Goal: Use online tool/utility: Utilize a website feature to perform a specific function

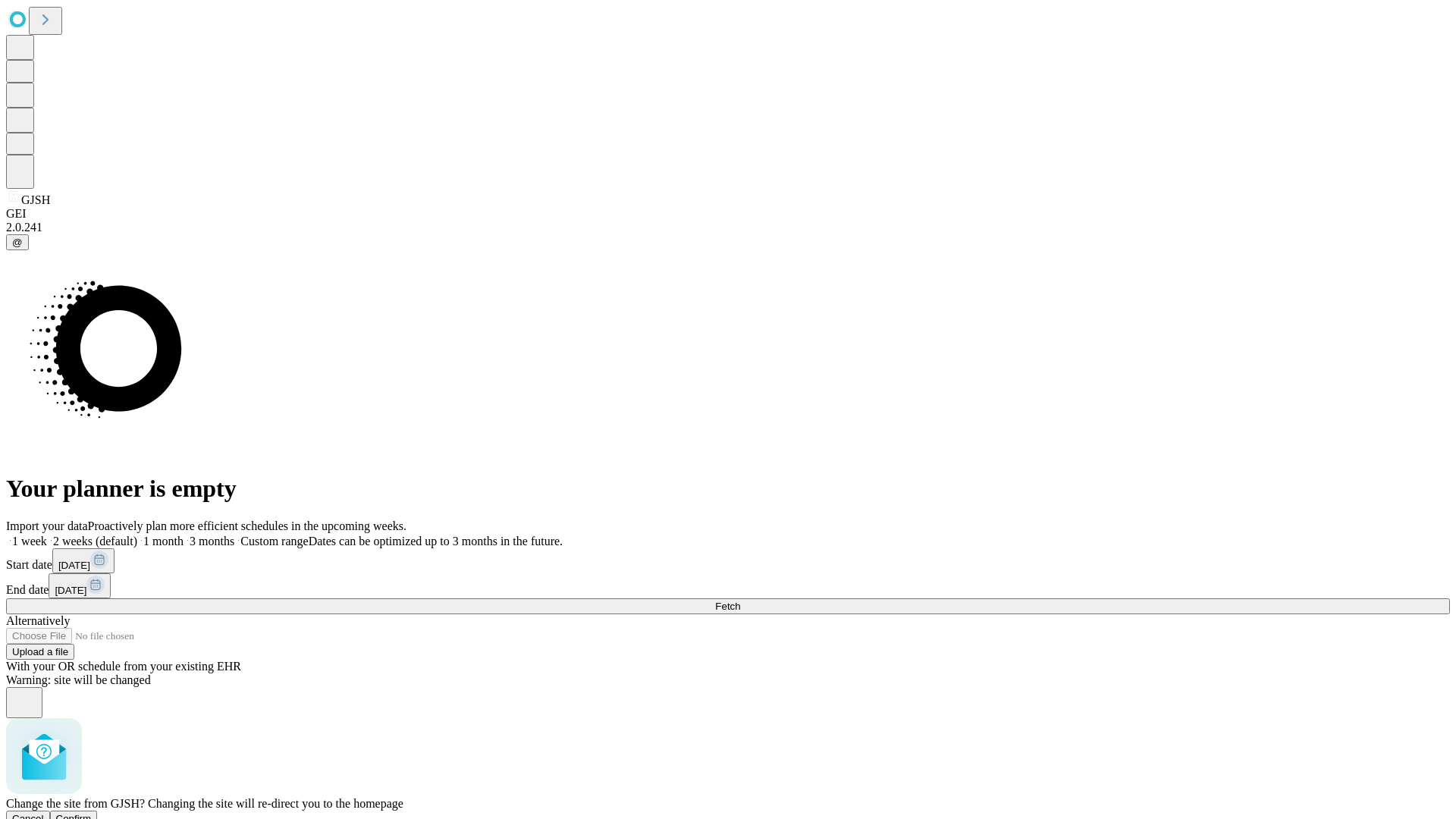
click at [92, 813] on span "Confirm" at bounding box center [73, 818] width 36 height 11
click at [47, 535] on label "1 week" at bounding box center [26, 541] width 41 height 13
click at [740, 600] on span "Fetch" at bounding box center [728, 606] width 25 height 11
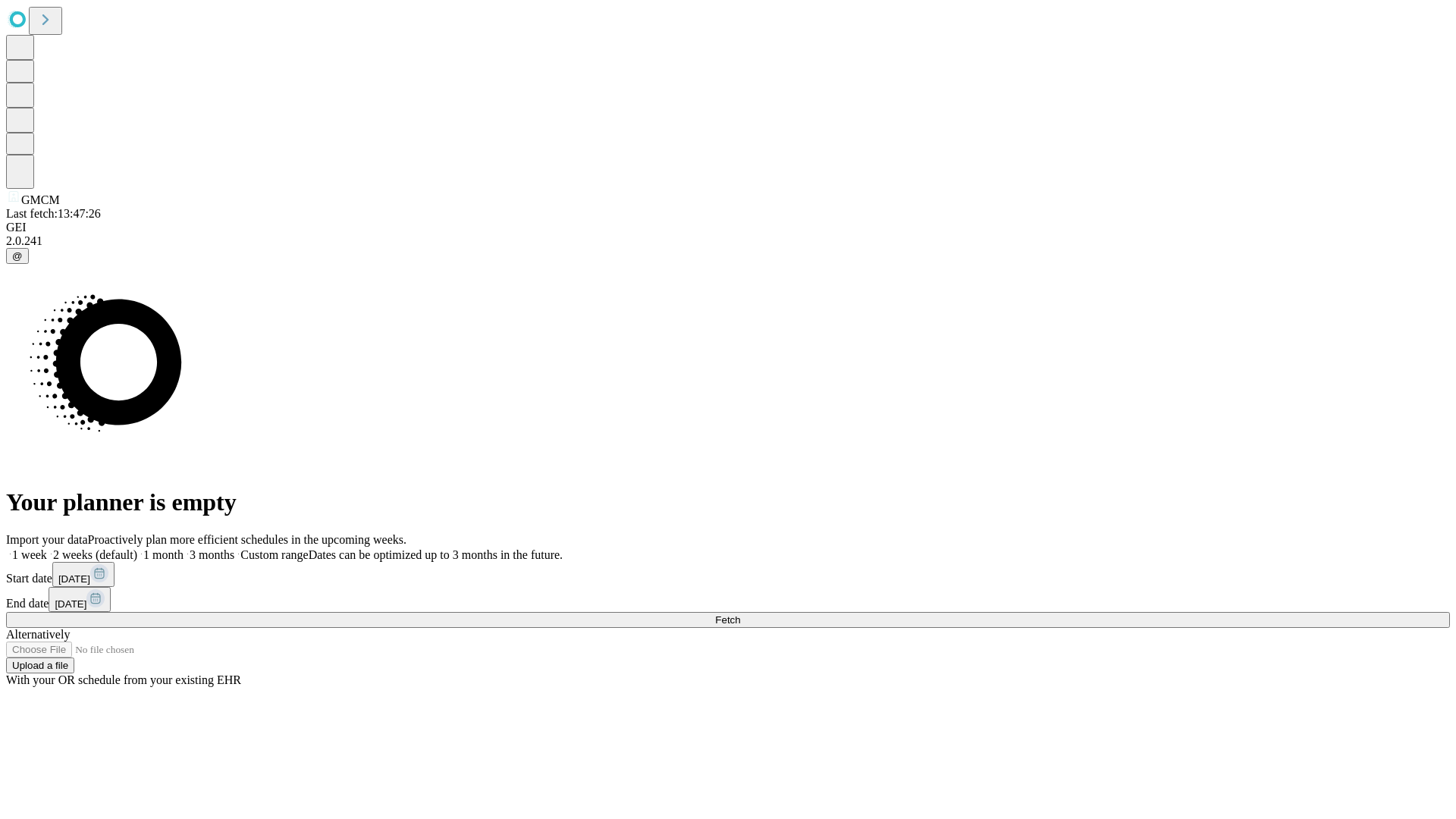
click at [740, 614] on span "Fetch" at bounding box center [728, 619] width 25 height 11
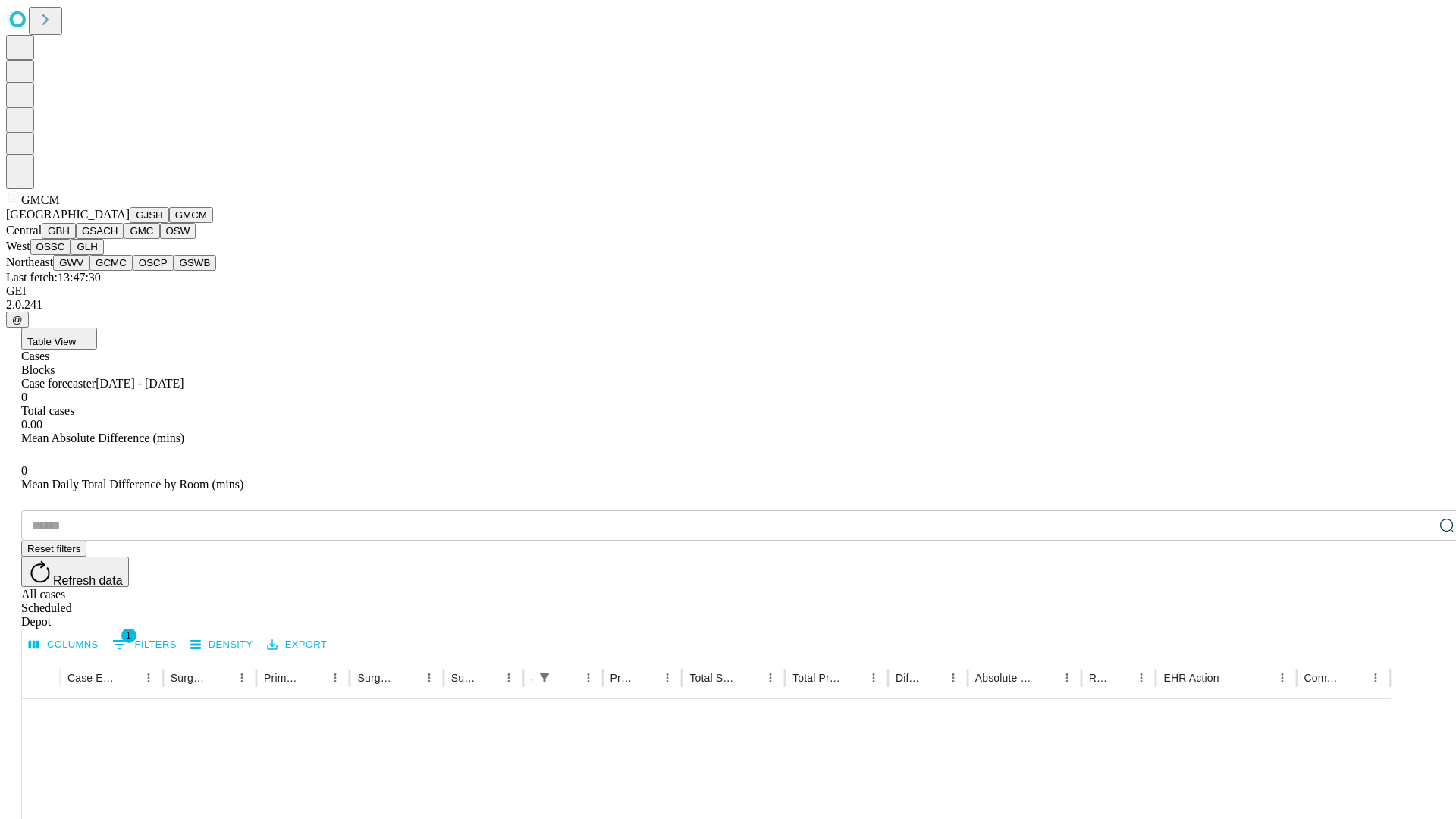
click at [76, 239] on button "GBH" at bounding box center [58, 231] width 34 height 16
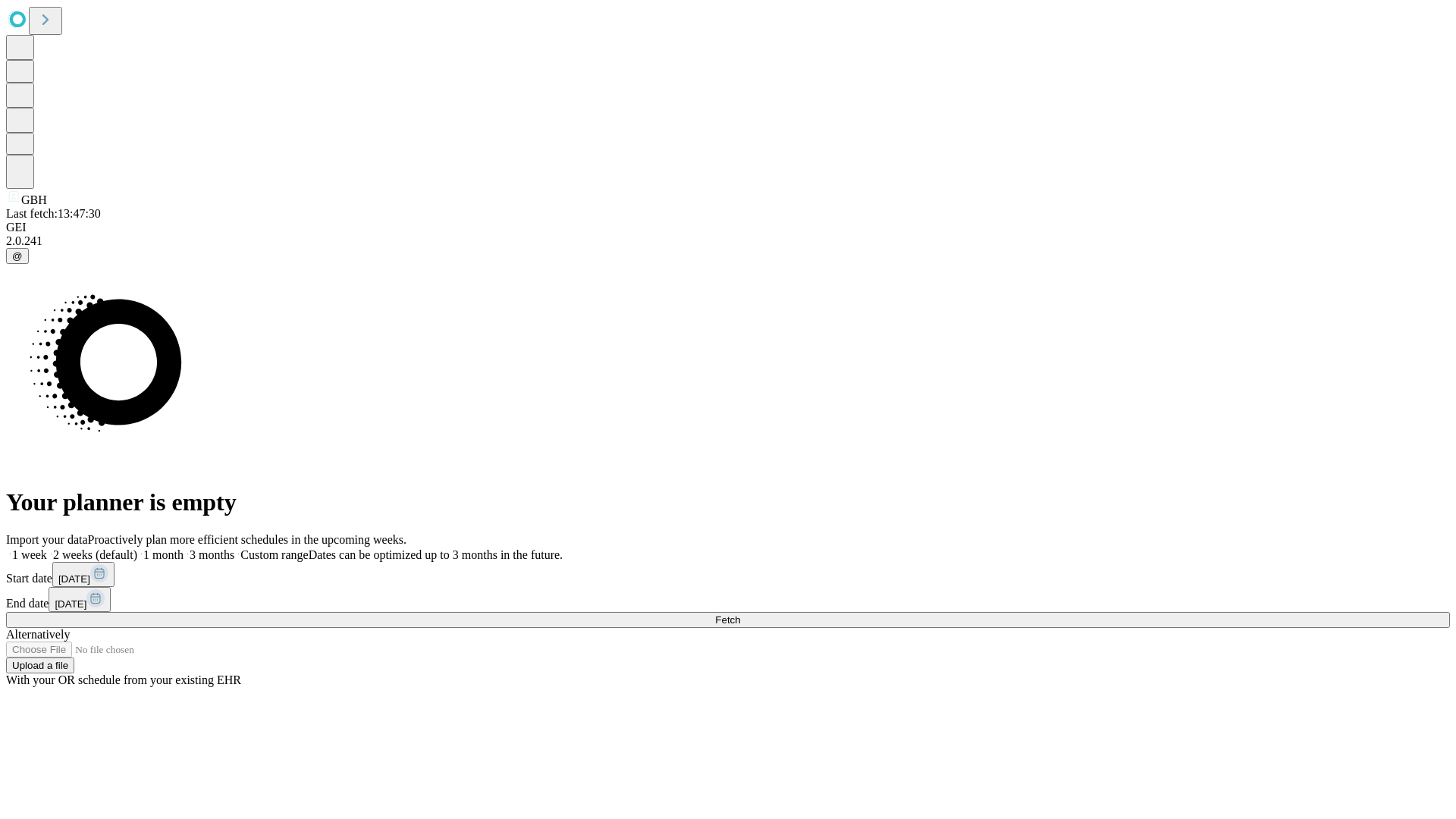
click at [47, 548] on label "1 week" at bounding box center [26, 555] width 41 height 13
click at [740, 614] on span "Fetch" at bounding box center [728, 619] width 25 height 11
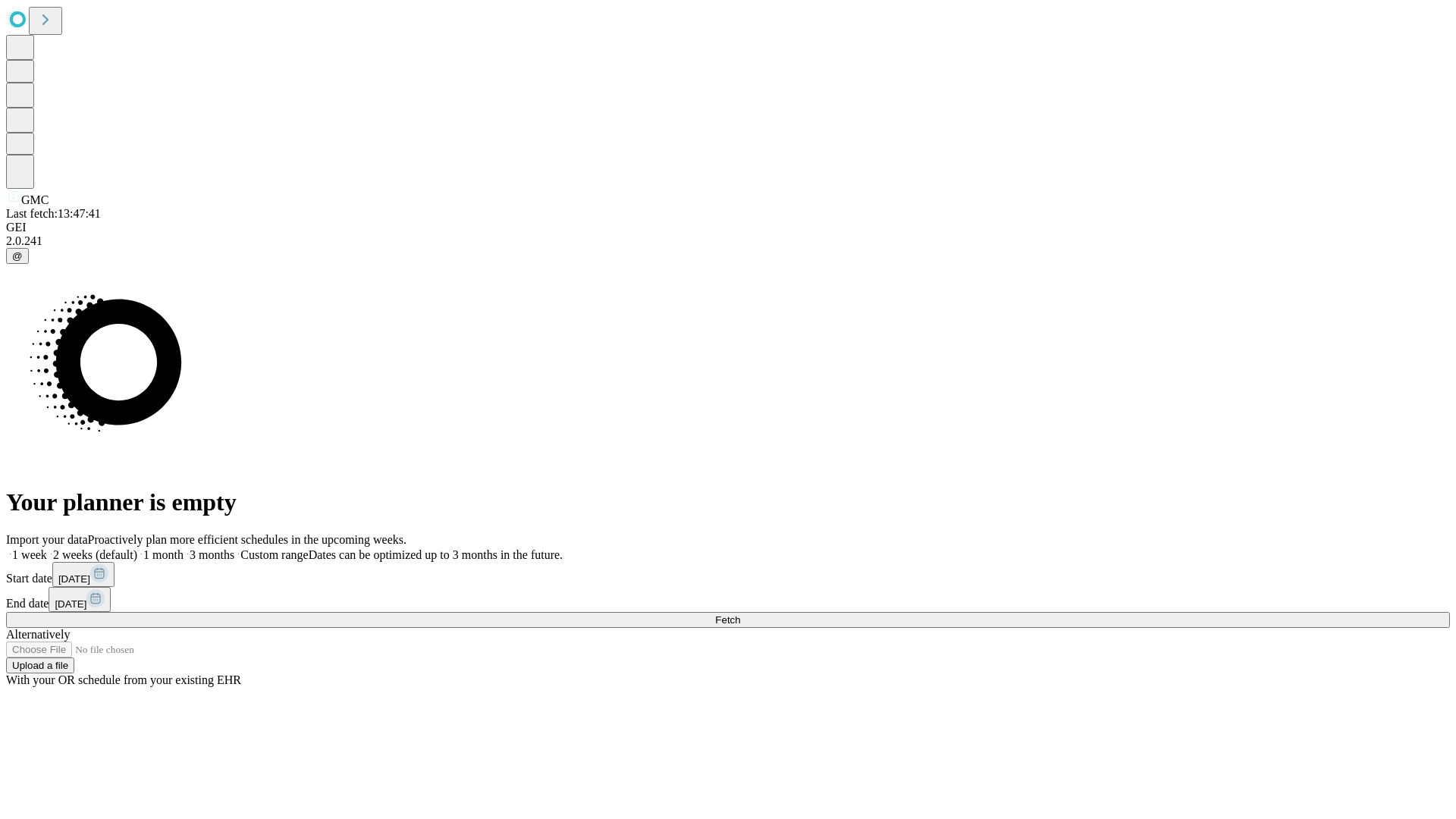
click at [47, 548] on label "1 week" at bounding box center [26, 555] width 41 height 13
click at [740, 614] on span "Fetch" at bounding box center [728, 619] width 25 height 11
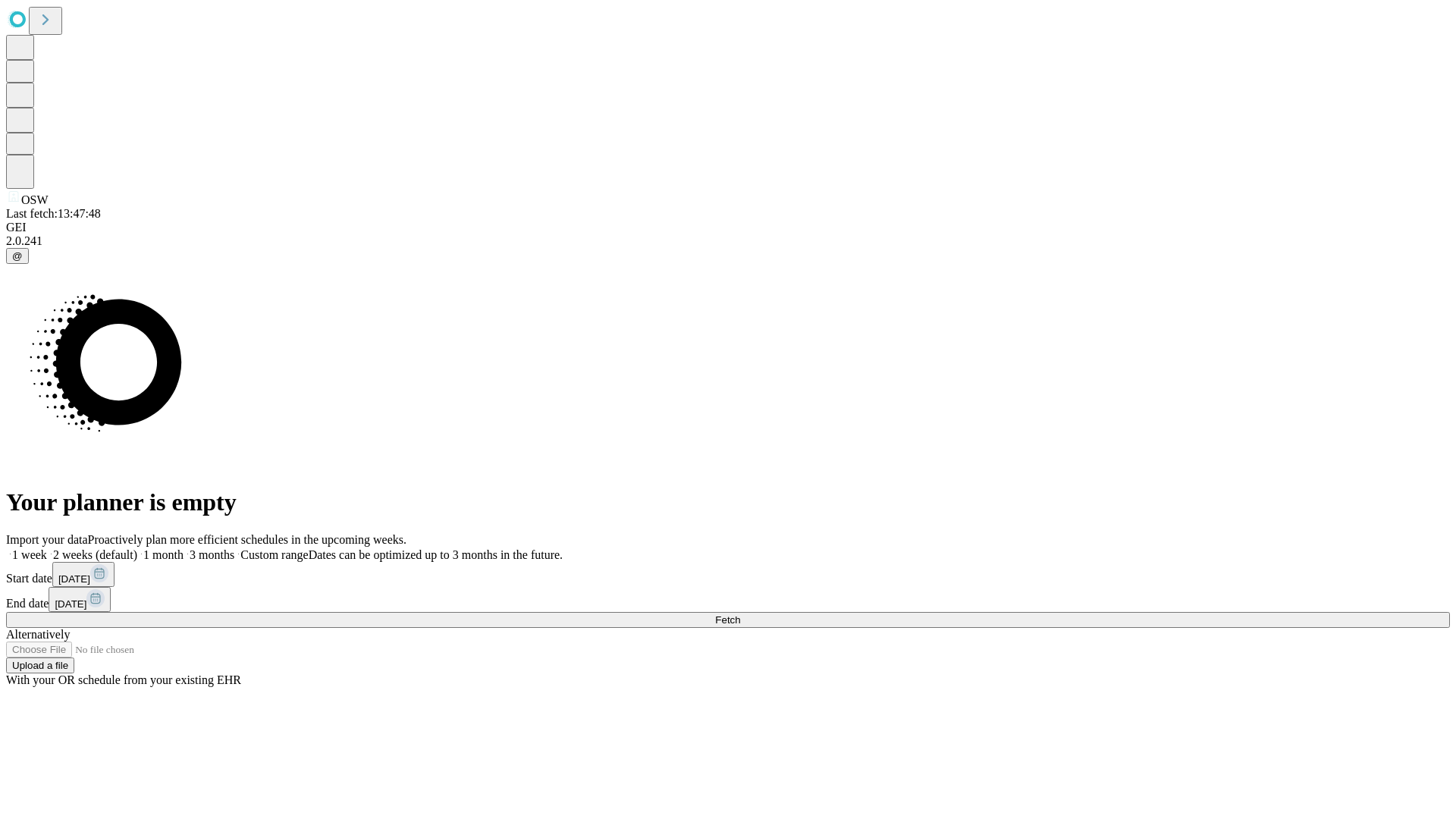
click at [47, 548] on label "1 week" at bounding box center [26, 555] width 41 height 13
click at [740, 614] on span "Fetch" at bounding box center [728, 619] width 25 height 11
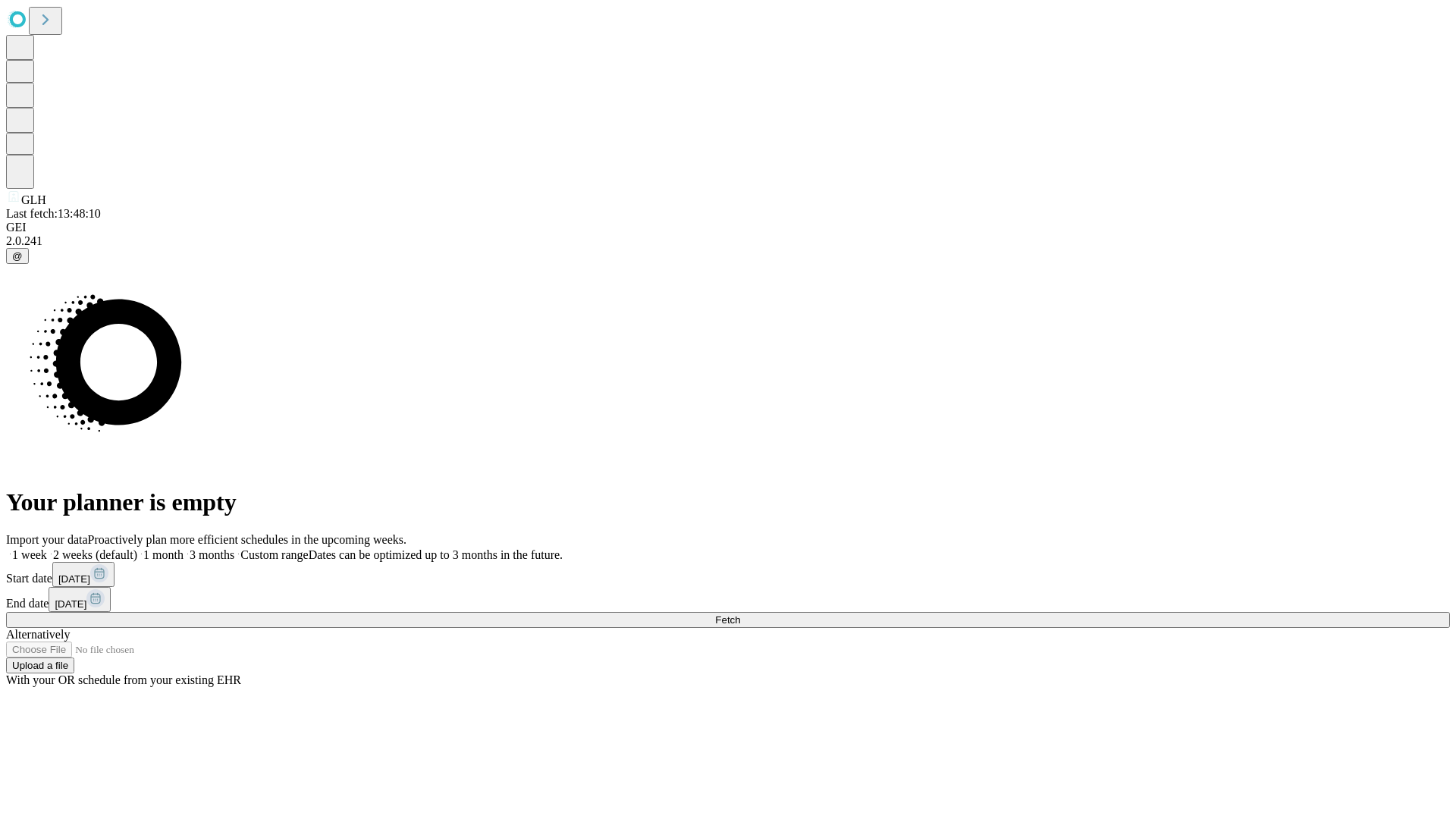
click at [47, 548] on label "1 week" at bounding box center [26, 555] width 41 height 13
click at [740, 614] on span "Fetch" at bounding box center [728, 619] width 25 height 11
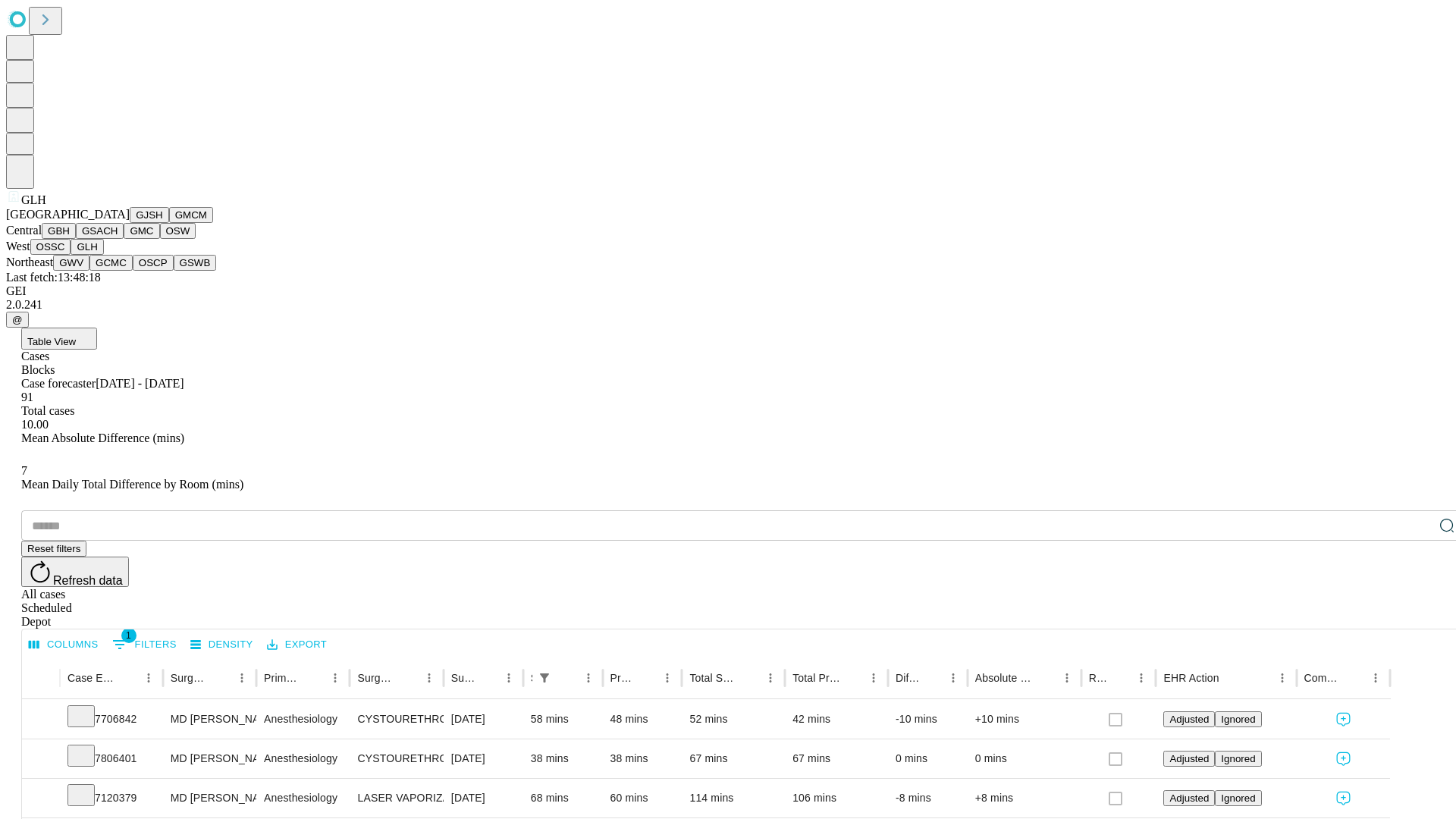
click at [89, 271] on button "GWV" at bounding box center [71, 263] width 37 height 16
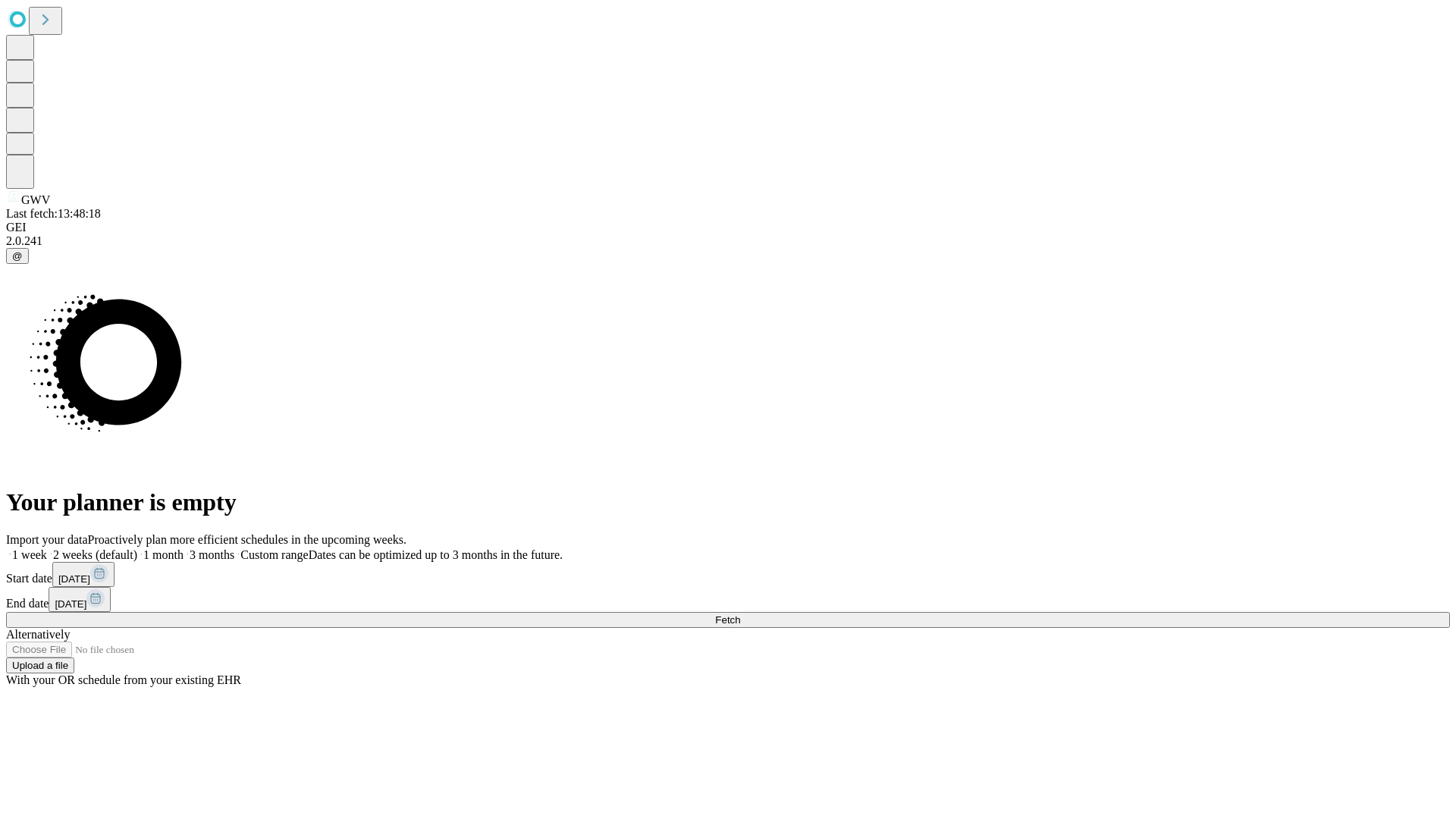
click at [47, 548] on label "1 week" at bounding box center [26, 555] width 41 height 13
click at [740, 614] on span "Fetch" at bounding box center [728, 619] width 25 height 11
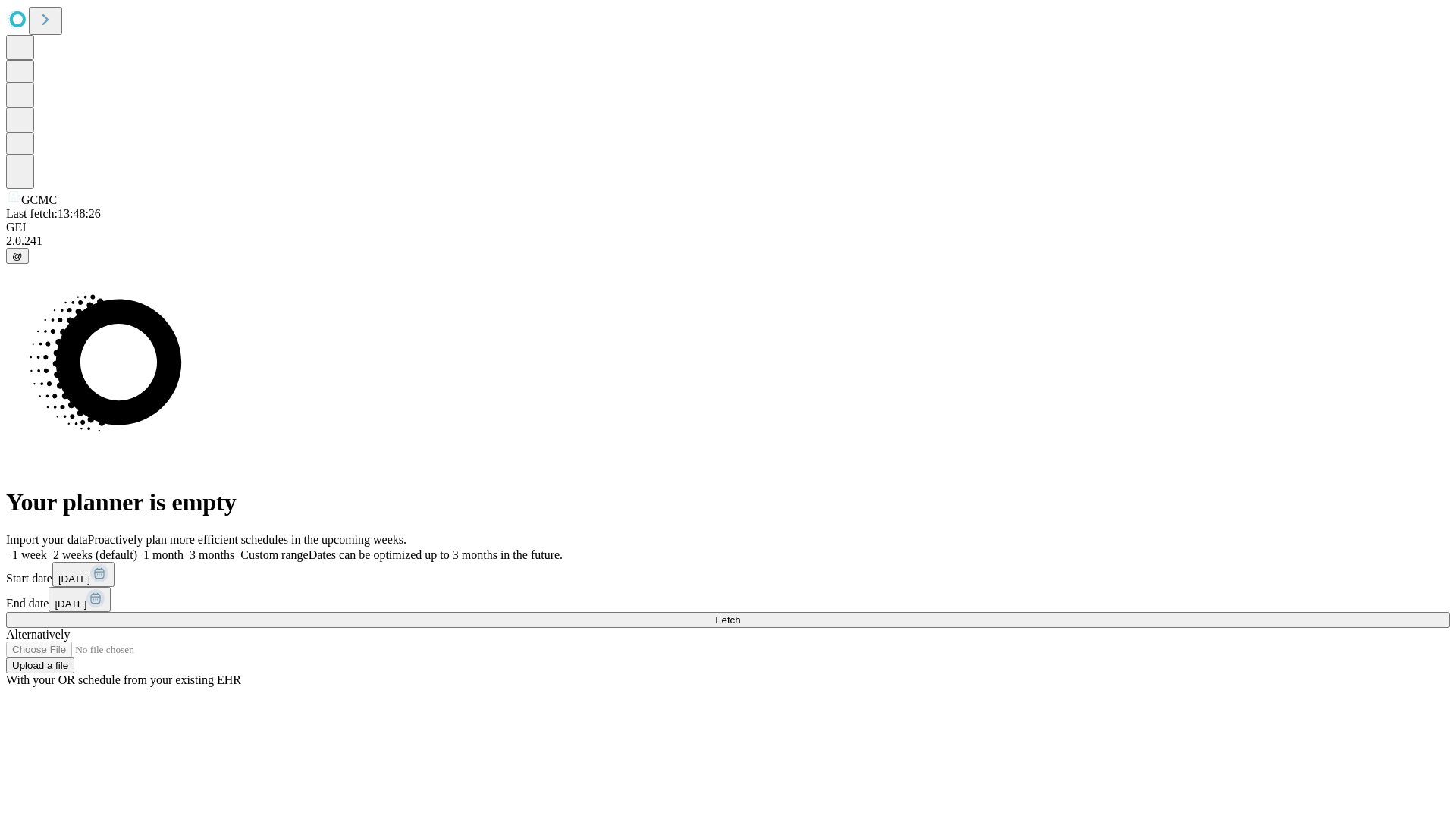
click at [740, 614] on span "Fetch" at bounding box center [728, 619] width 25 height 11
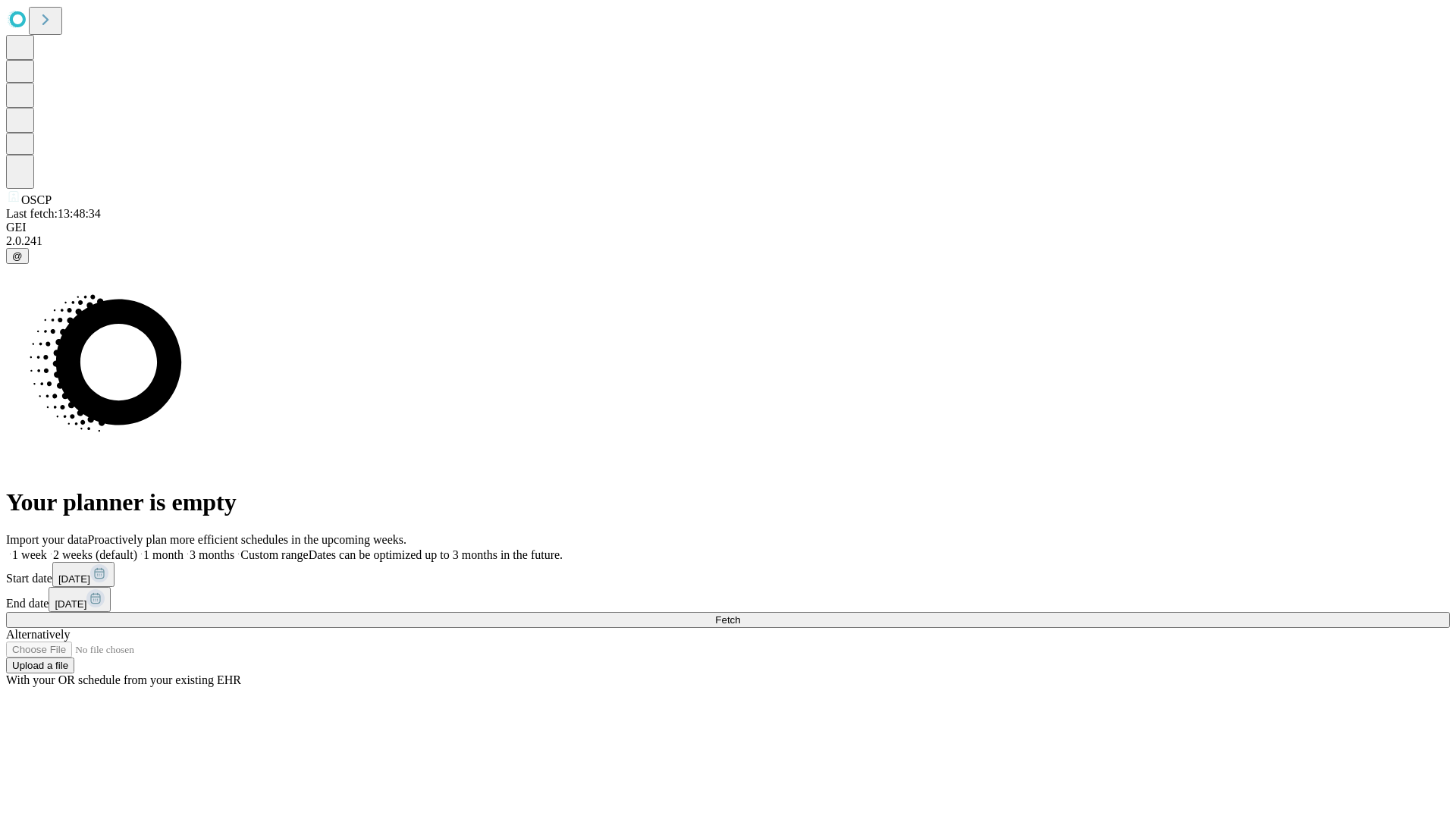
click at [47, 548] on label "1 week" at bounding box center [26, 555] width 41 height 13
click at [740, 614] on span "Fetch" at bounding box center [728, 619] width 25 height 11
